Goal: Navigation & Orientation: Find specific page/section

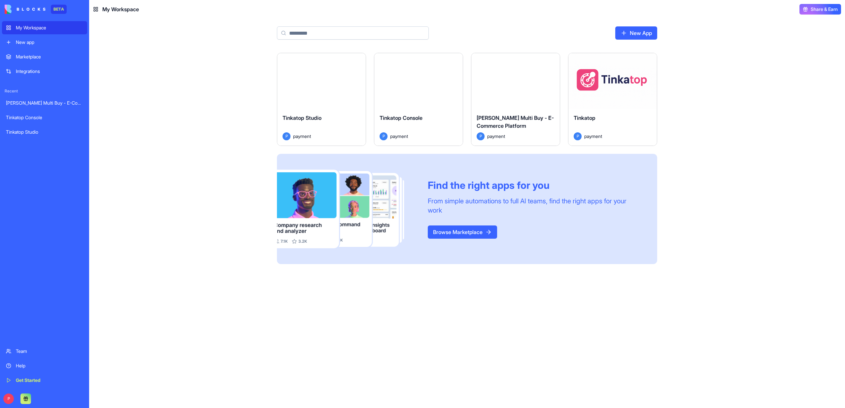
click at [339, 80] on button "Launch" at bounding box center [322, 80] width 50 height 13
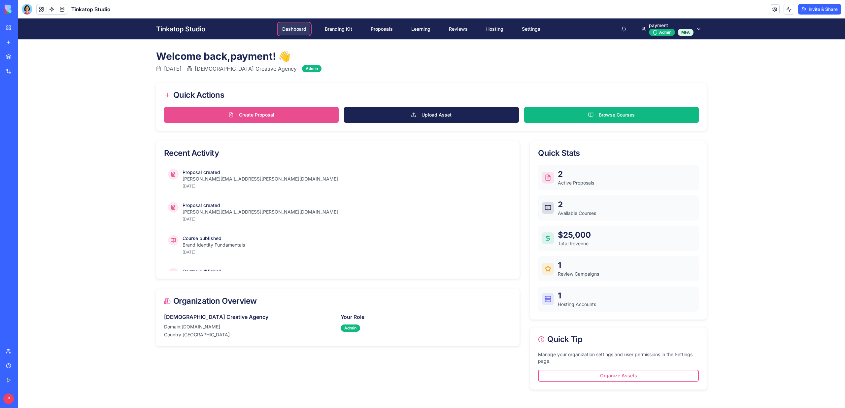
click at [367, 28] on nav "Dashboard Branding Kit Proposals Learning Reviews Hosting Settings" at bounding box center [411, 29] width 266 height 12
click at [372, 28] on link "Proposals" at bounding box center [382, 29] width 30 height 12
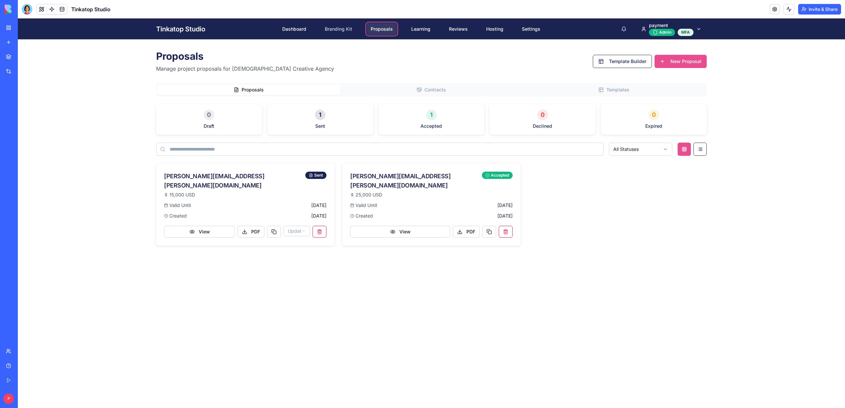
click at [338, 27] on link "Branding Kit" at bounding box center [338, 29] width 35 height 12
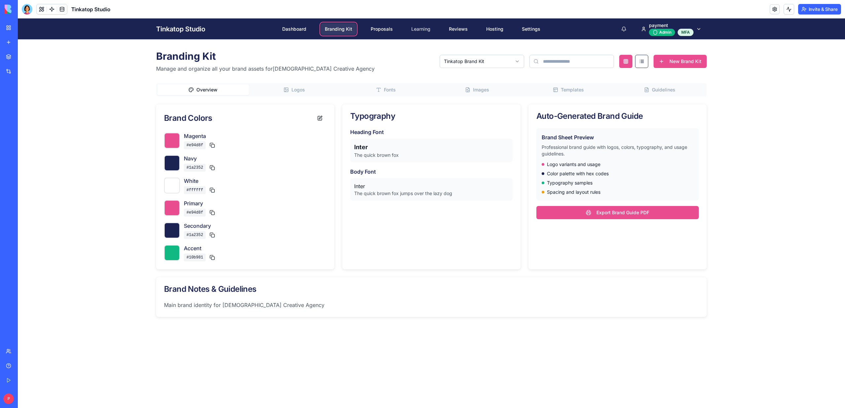
click at [432, 29] on link "Learning" at bounding box center [420, 29] width 27 height 12
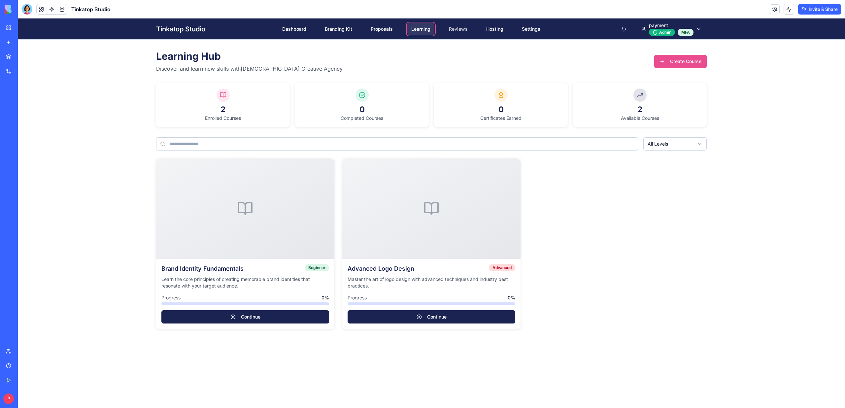
click at [465, 28] on link "Reviews" at bounding box center [458, 29] width 27 height 12
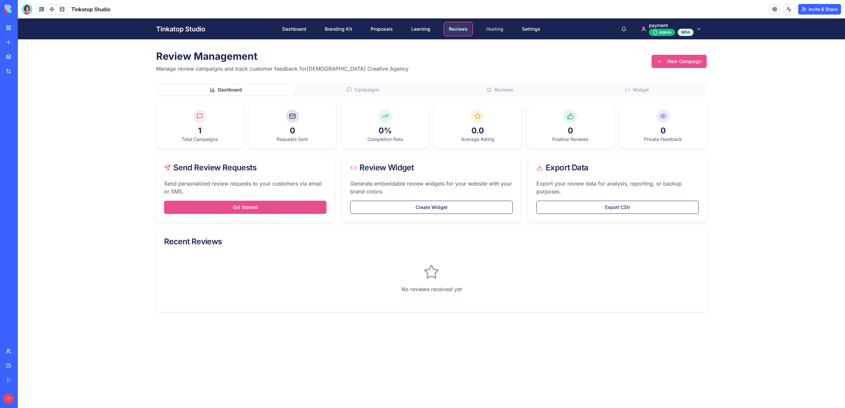
click at [498, 30] on link "Hosting" at bounding box center [494, 29] width 25 height 12
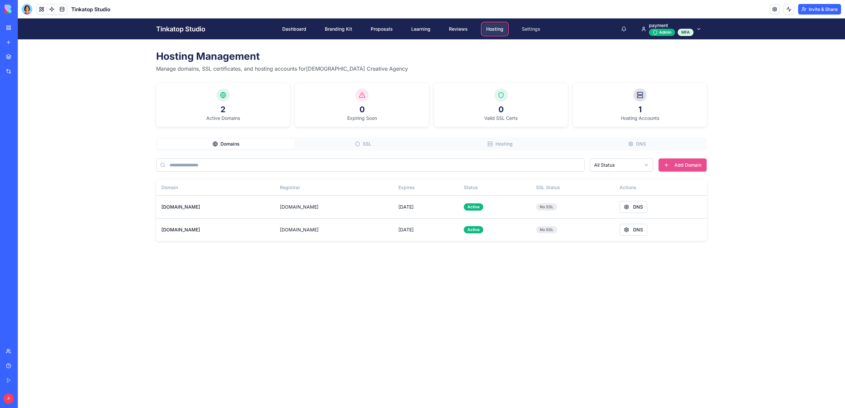
click at [524, 31] on link "Settings" at bounding box center [531, 29] width 26 height 12
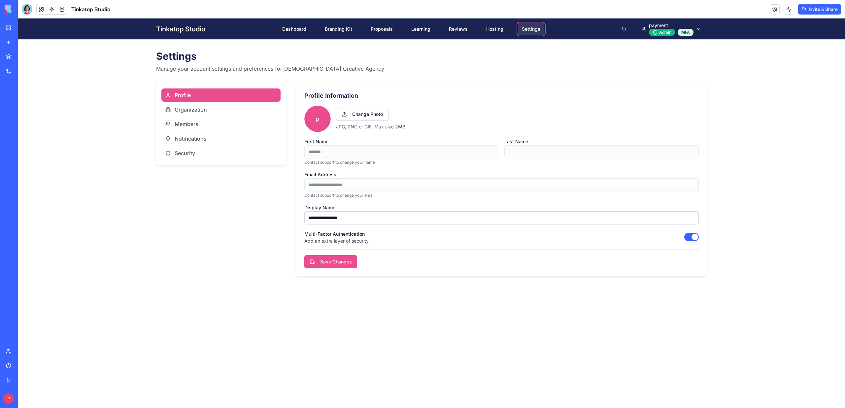
click at [24, 26] on div "My Workspace" at bounding box center [20, 27] width 9 height 7
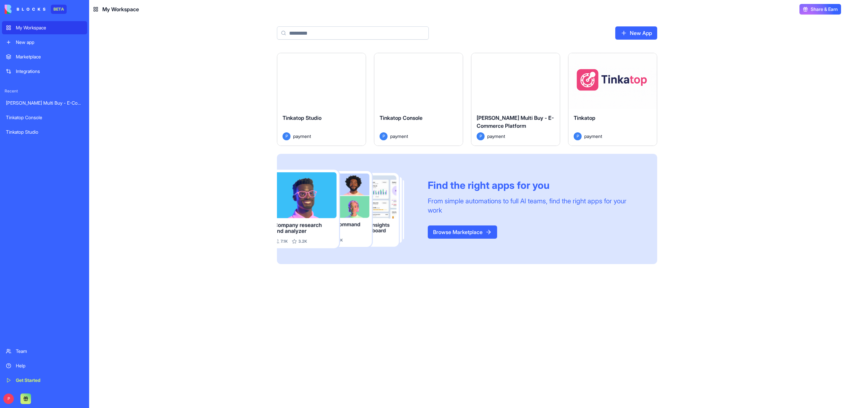
click at [406, 82] on button "Launch" at bounding box center [419, 80] width 50 height 13
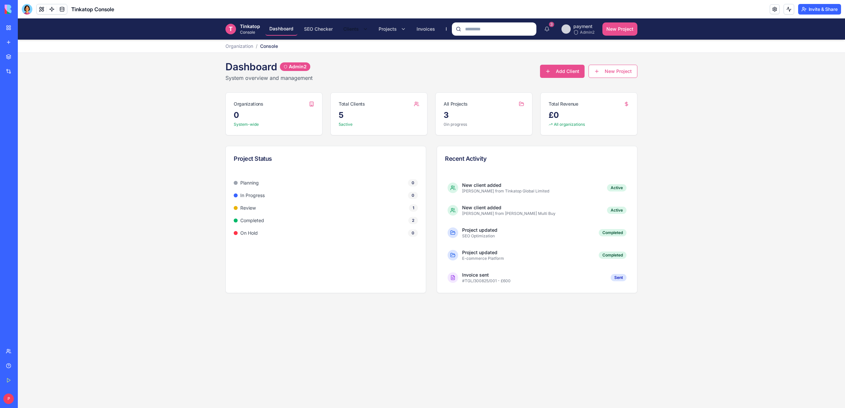
click at [346, 29] on html "T Tinkatop Console Dashboard SEO Checker Clients Projects Invoices Payments Set…" at bounding box center [431, 212] width 827 height 389
click at [353, 42] on link "Overview" at bounding box center [375, 45] width 69 height 12
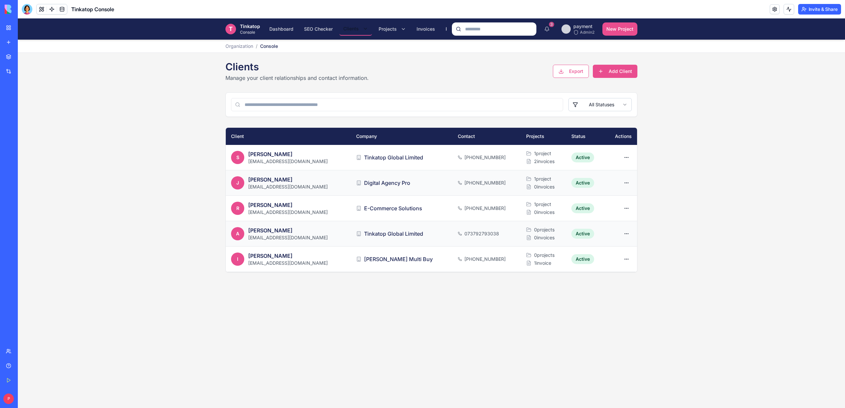
click at [358, 31] on html "T Tinkatop Console Dashboard SEO Checker Clients Projects Invoices Payments Set…" at bounding box center [431, 212] width 827 height 389
click at [360, 56] on link "Organizations" at bounding box center [375, 56] width 69 height 12
click at [426, 31] on html "T Tinkatop Console Dashboard SEO Checker Clients Projects Invoices Payments Set…" at bounding box center [431, 212] width 827 height 389
click at [426, 30] on span "Invoices" at bounding box center [425, 29] width 18 height 7
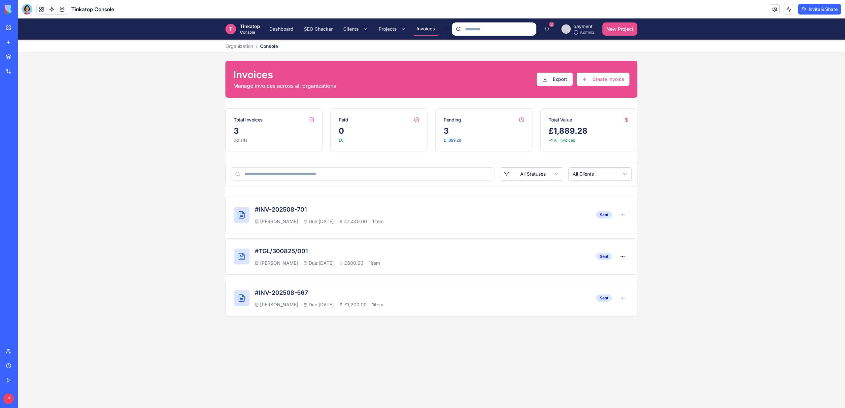
click at [446, 29] on span "Payments" at bounding box center [457, 29] width 22 height 7
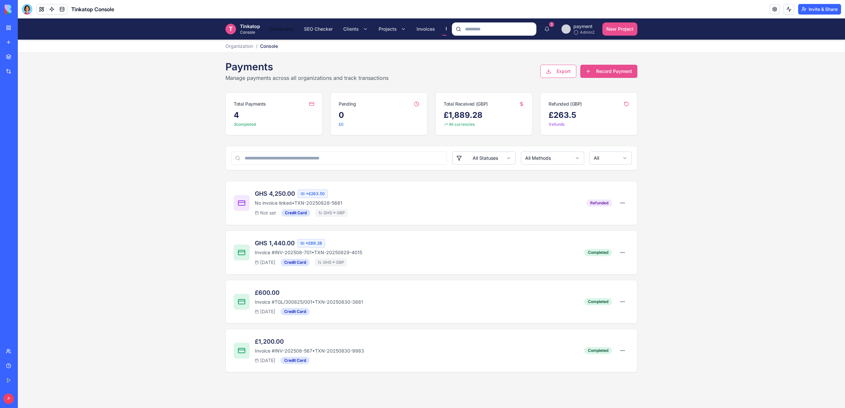
click at [278, 31] on span "Dashboard" at bounding box center [281, 29] width 24 height 7
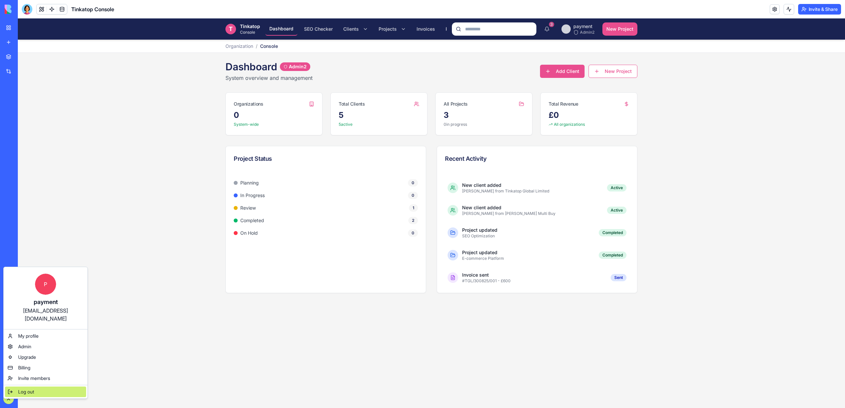
click at [25, 388] on span "Log out" at bounding box center [26, 391] width 16 height 7
